Goal: Entertainment & Leisure: Consume media (video, audio)

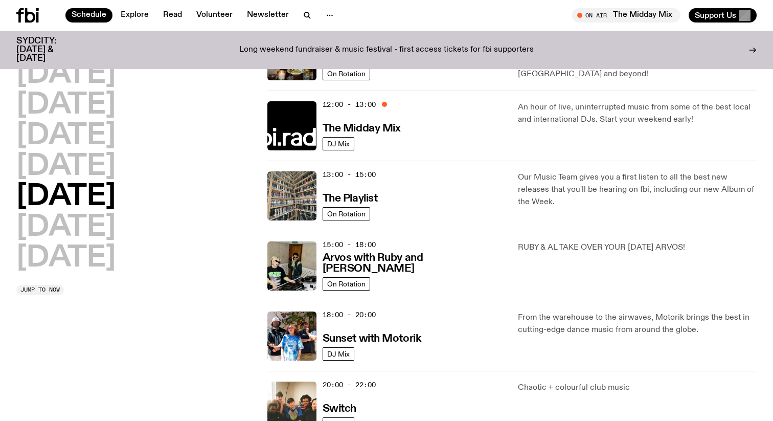
scroll to position [218, 0]
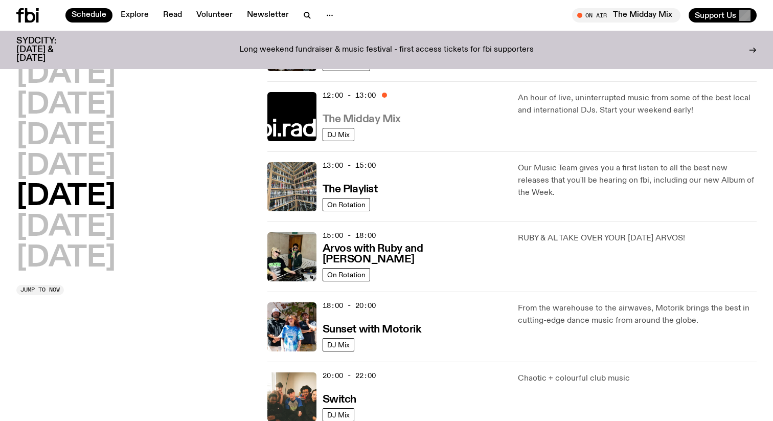
click at [376, 121] on h3 "The Midday Mix" at bounding box center [362, 119] width 78 height 11
click at [366, 190] on h3 "The Playlist" at bounding box center [350, 189] width 55 height 11
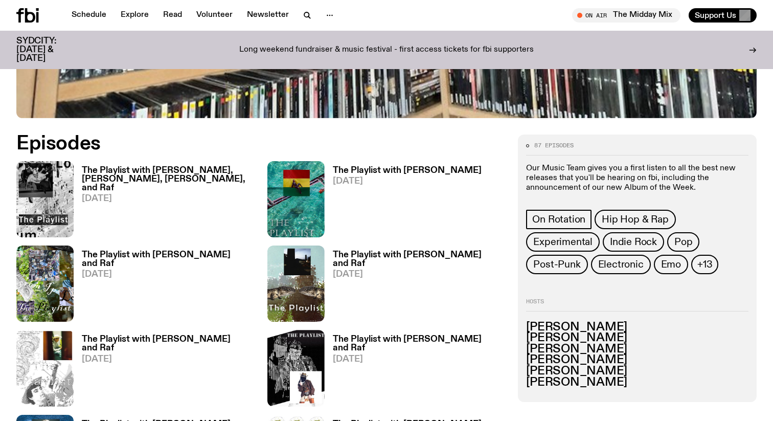
scroll to position [445, 0]
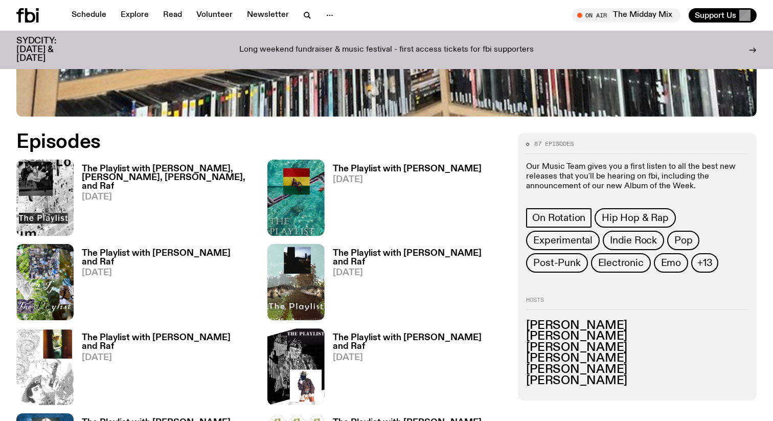
click at [188, 168] on h3 "The Playlist with [PERSON_NAME], [PERSON_NAME], [PERSON_NAME], and Raf" at bounding box center [168, 178] width 173 height 26
